Goal: Task Accomplishment & Management: Use online tool/utility

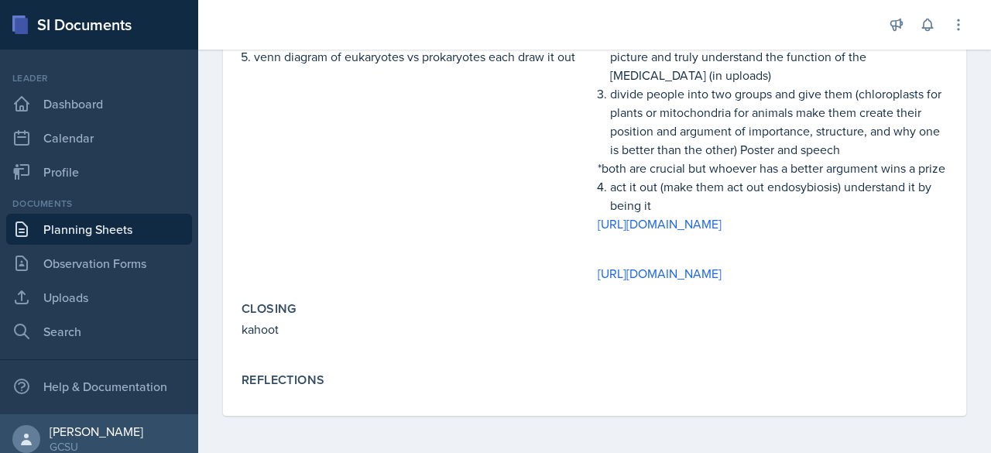
scroll to position [598, 0]
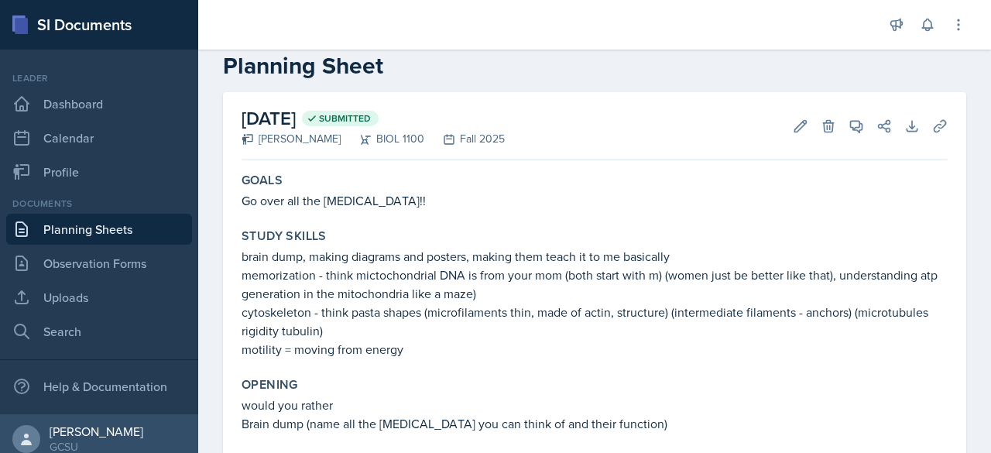
scroll to position [26, 0]
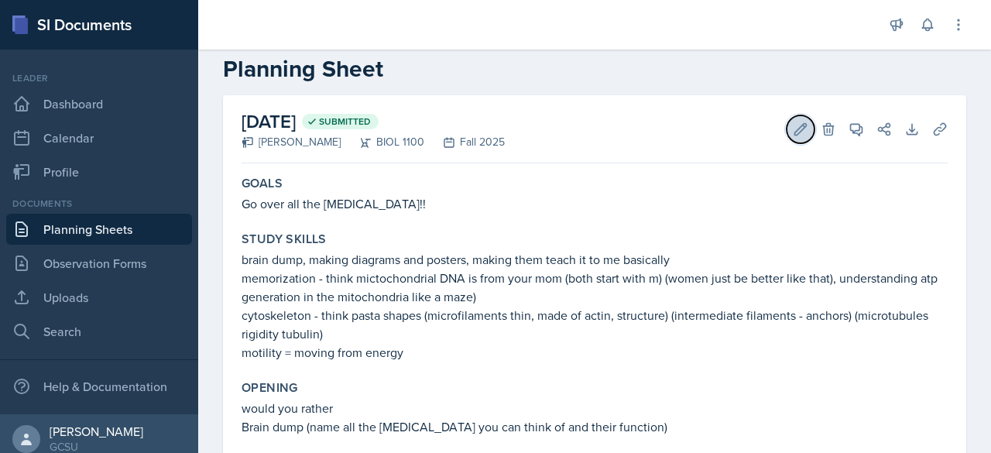
click at [795, 129] on icon at bounding box center [801, 129] width 12 height 12
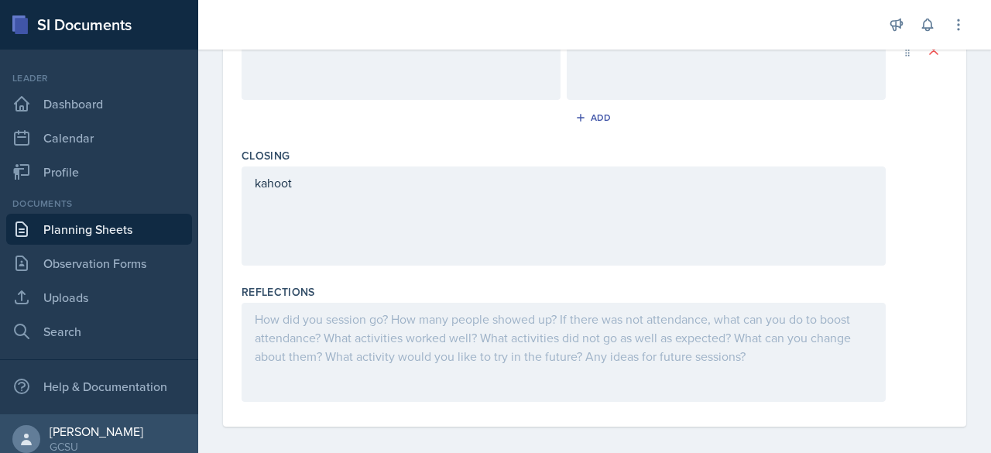
click at [651, 317] on div at bounding box center [564, 352] width 644 height 99
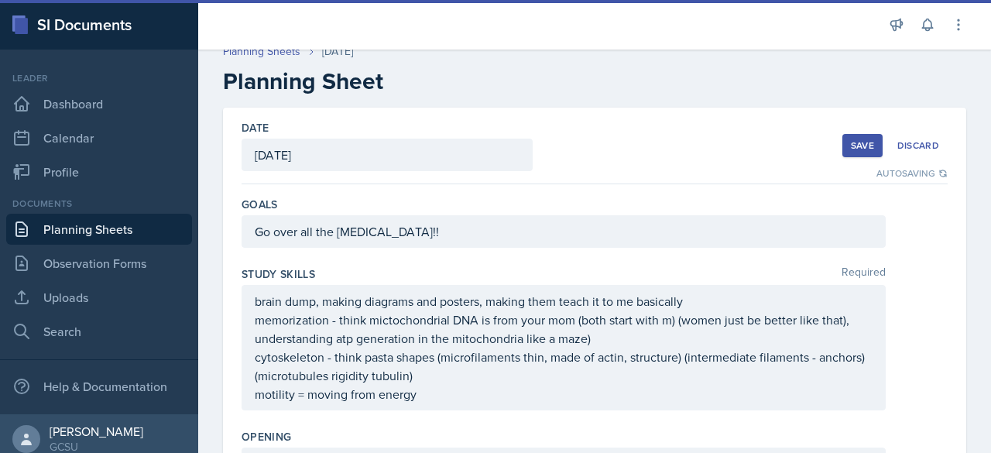
scroll to position [0, 0]
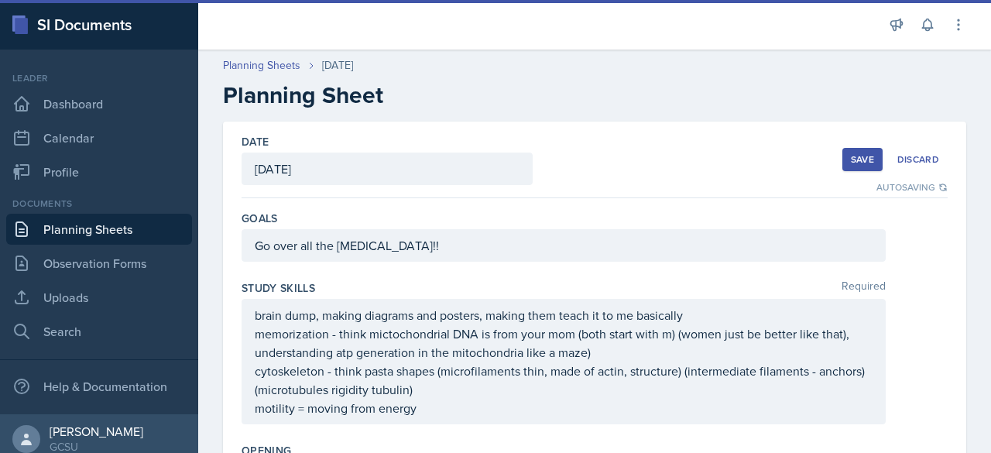
click at [854, 155] on div "Save" at bounding box center [862, 159] width 23 height 12
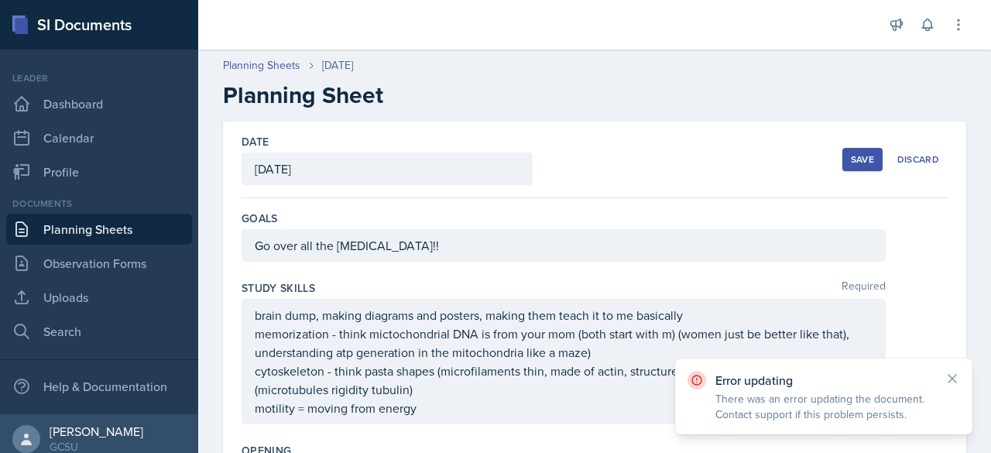
click at [851, 158] on div "Save" at bounding box center [862, 159] width 23 height 12
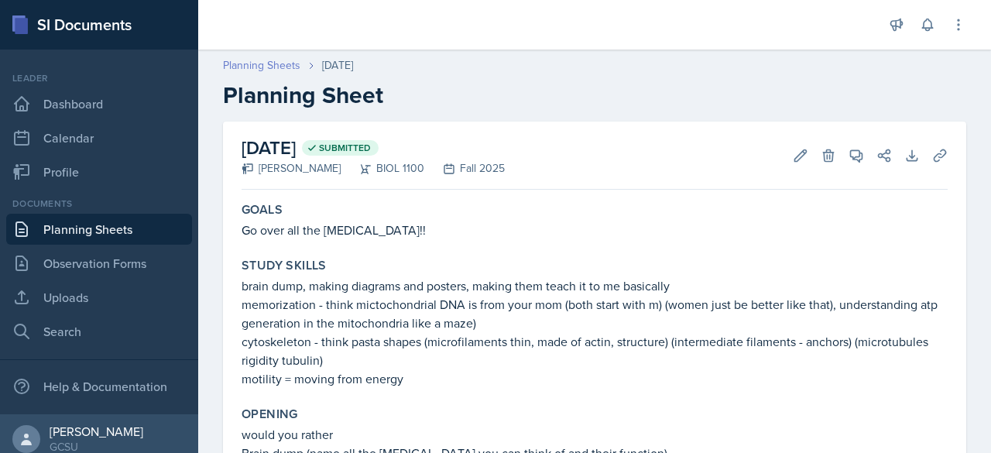
click at [266, 70] on link "Planning Sheets" at bounding box center [261, 65] width 77 height 16
